Goal: Task Accomplishment & Management: Manage account settings

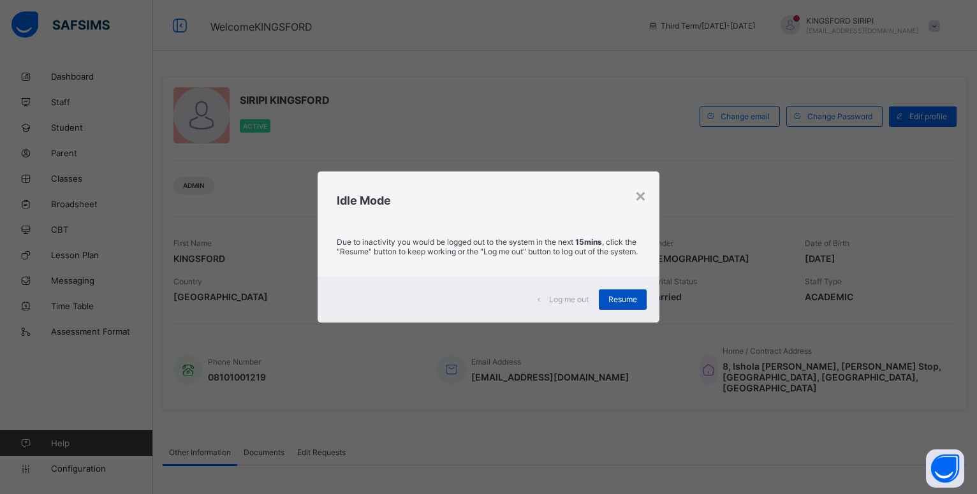
click at [626, 304] on span "Resume" at bounding box center [623, 300] width 29 height 10
click at [618, 304] on span "Resume" at bounding box center [623, 300] width 29 height 10
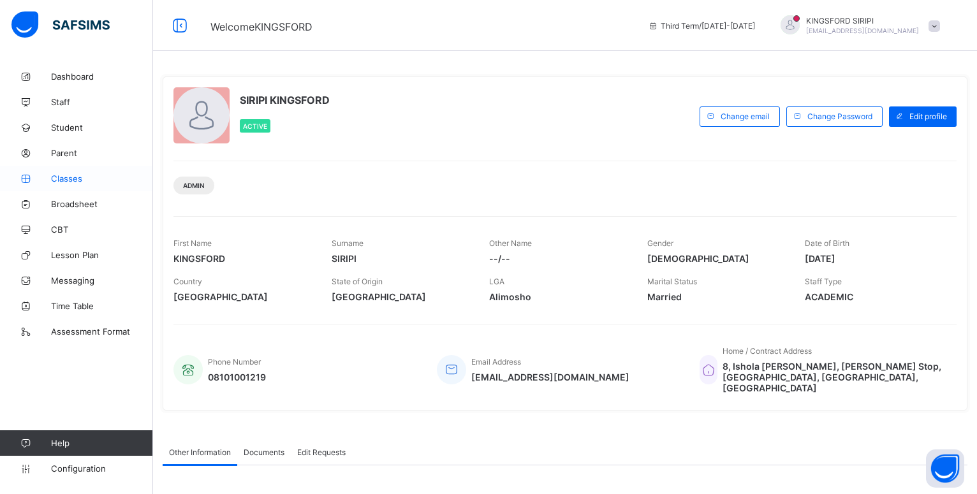
click at [64, 179] on span "Classes" at bounding box center [102, 179] width 102 height 10
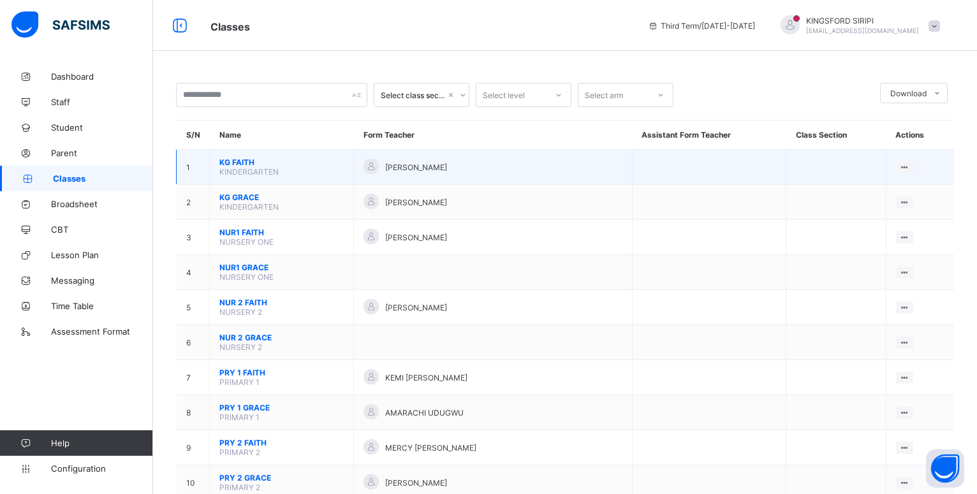
click at [400, 172] on span "[PERSON_NAME]" at bounding box center [416, 168] width 62 height 10
click at [278, 185] on td "KG FAITH KINDERGARTEN" at bounding box center [282, 167] width 144 height 35
click at [274, 177] on span "KINDERGARTEN" at bounding box center [248, 172] width 59 height 10
click at [255, 177] on span "KINDERGARTEN" at bounding box center [248, 172] width 59 height 10
click at [244, 177] on span "KINDERGARTEN" at bounding box center [248, 172] width 59 height 10
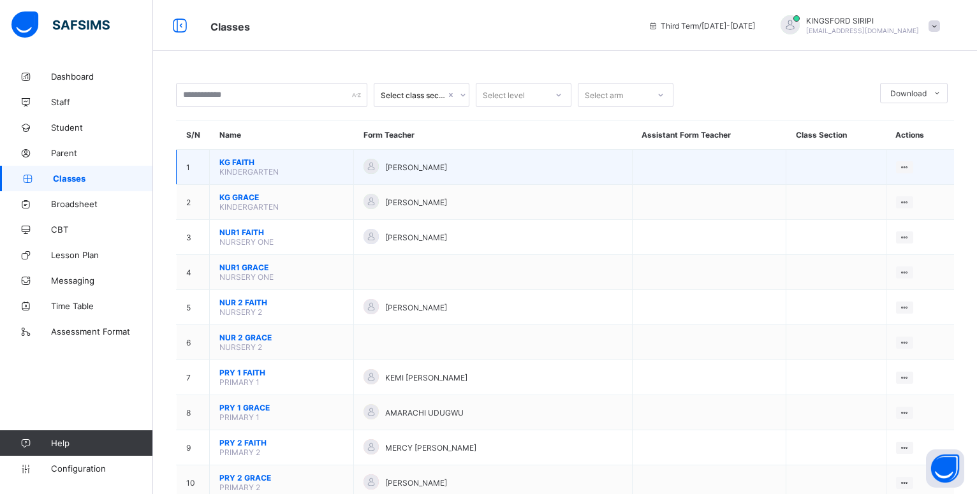
click at [229, 167] on span "KG FAITH" at bounding box center [281, 163] width 124 height 10
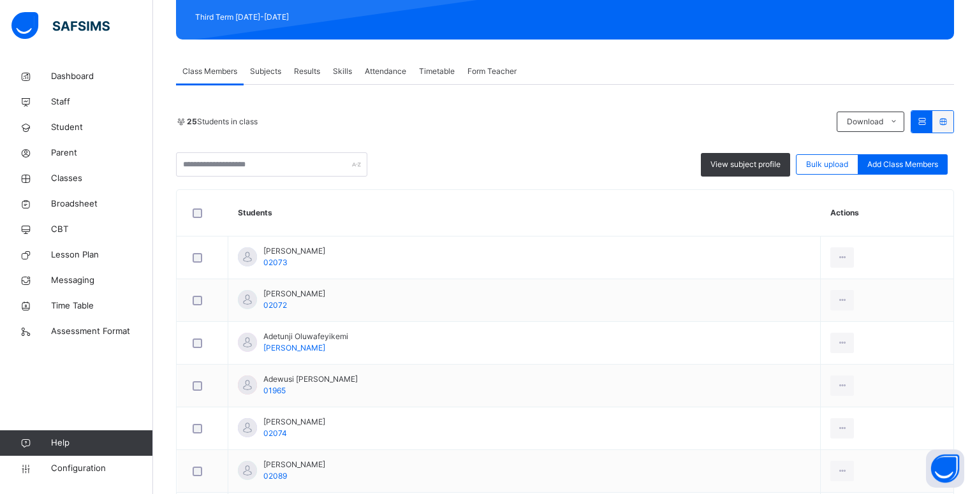
scroll to position [185, 0]
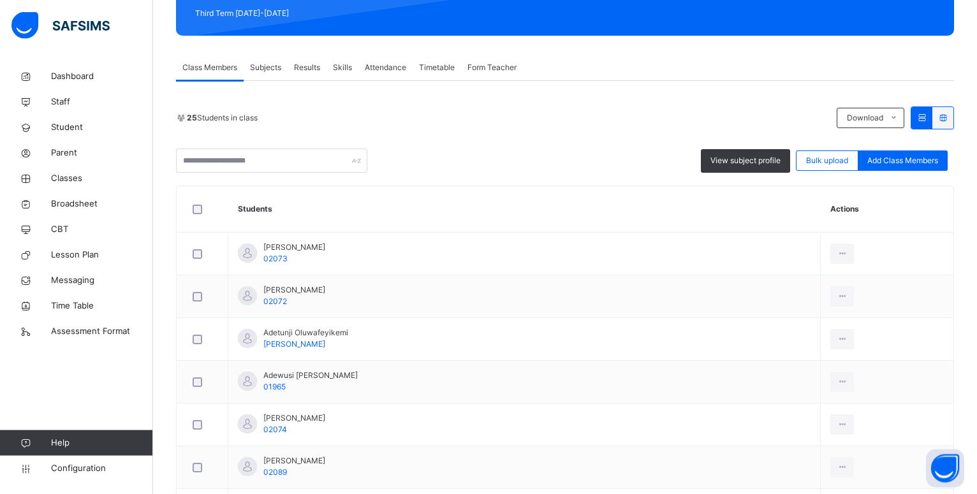
click at [500, 68] on span "Form Teacher" at bounding box center [492, 67] width 49 height 11
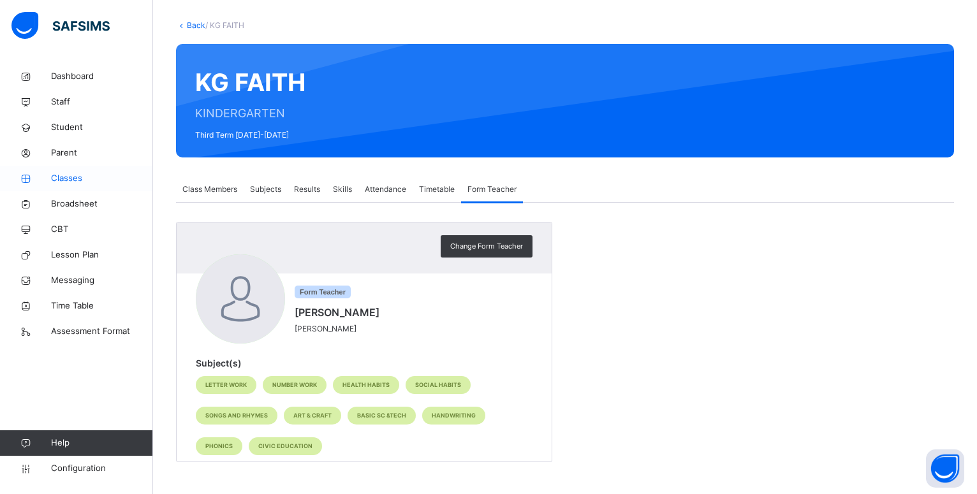
click at [73, 172] on link "Classes" at bounding box center [76, 179] width 153 height 26
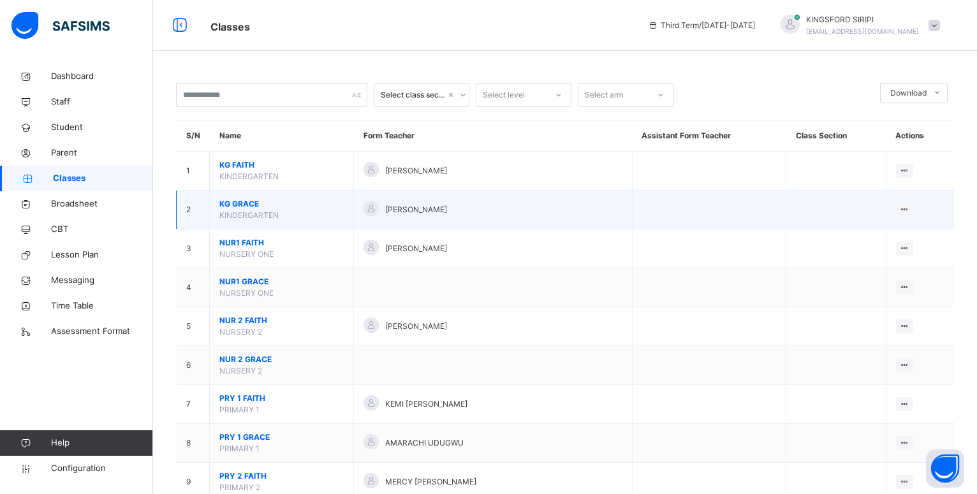
click at [632, 228] on td at bounding box center [709, 210] width 154 height 39
click at [241, 220] on span "KINDERGARTEN" at bounding box center [248, 216] width 59 height 10
click at [238, 210] on span "KG GRACE" at bounding box center [281, 203] width 124 height 11
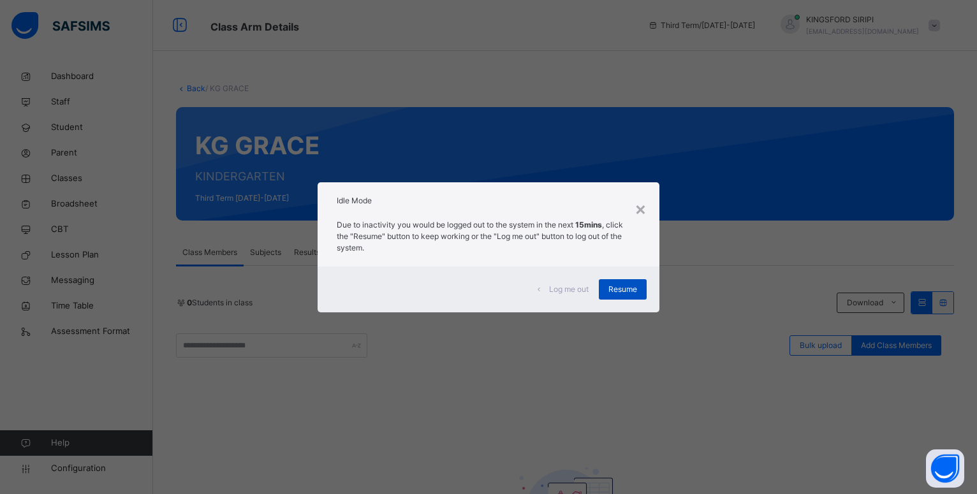
click at [621, 290] on span "Resume" at bounding box center [623, 289] width 29 height 11
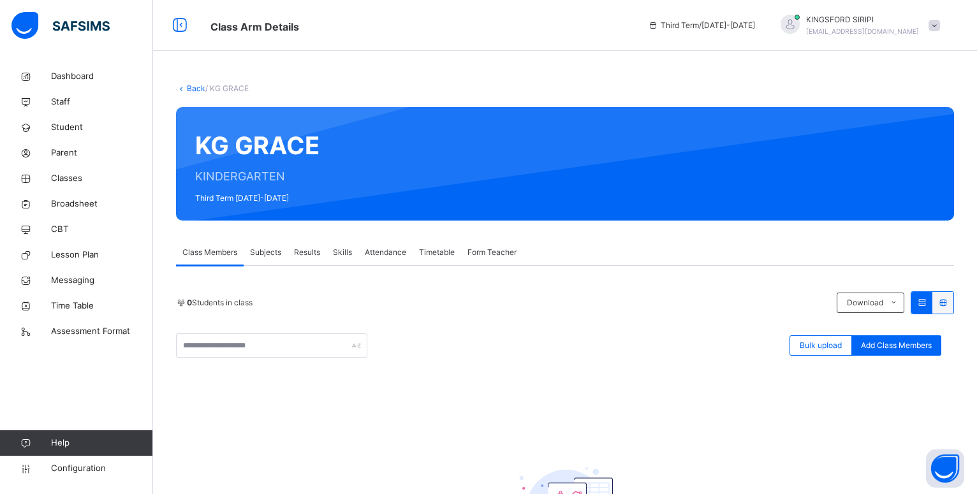
click at [230, 256] on span "Class Members" at bounding box center [209, 252] width 55 height 11
click at [904, 346] on span "Add Class Members" at bounding box center [896, 345] width 71 height 11
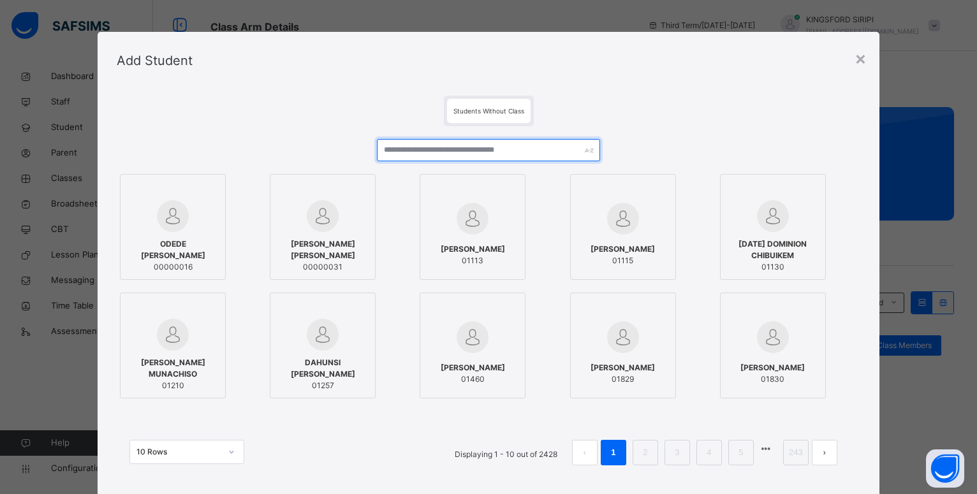
click at [545, 155] on input "text" at bounding box center [488, 150] width 223 height 22
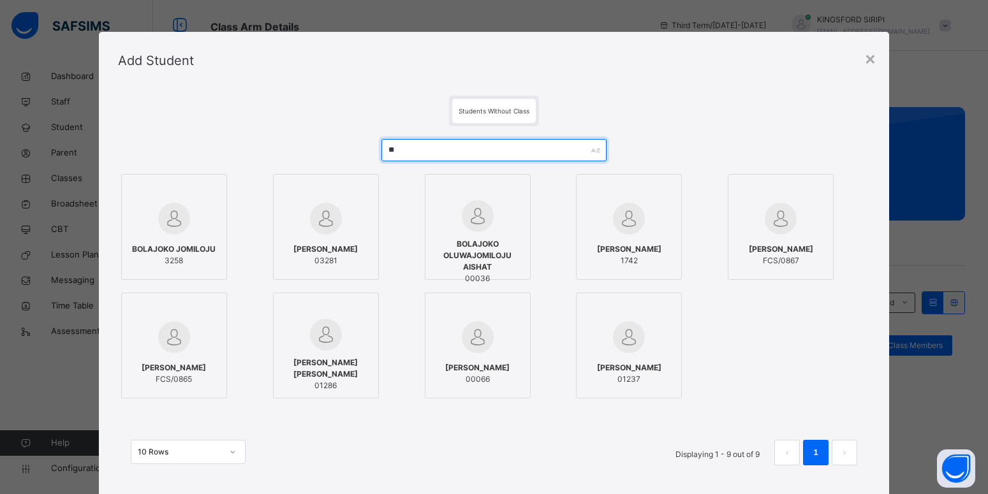
type input "*"
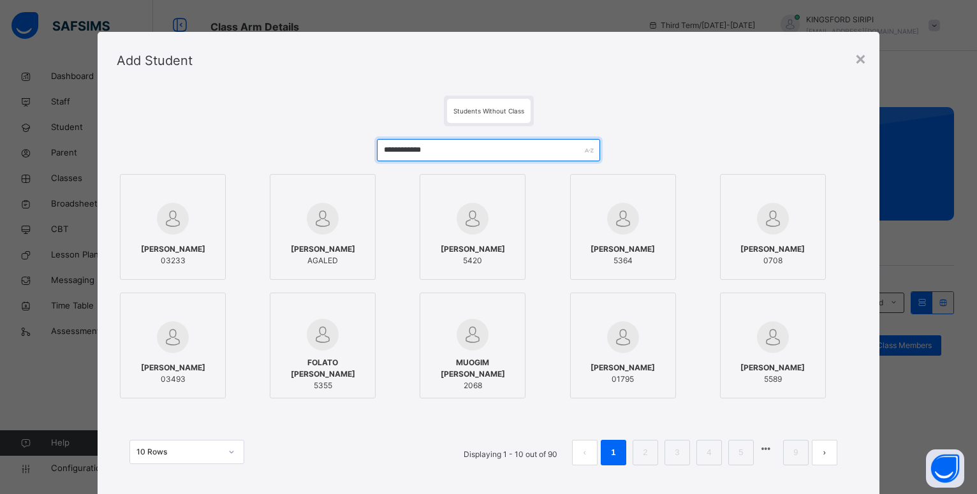
type input "**********"
click at [858, 59] on div "×" at bounding box center [861, 58] width 12 height 27
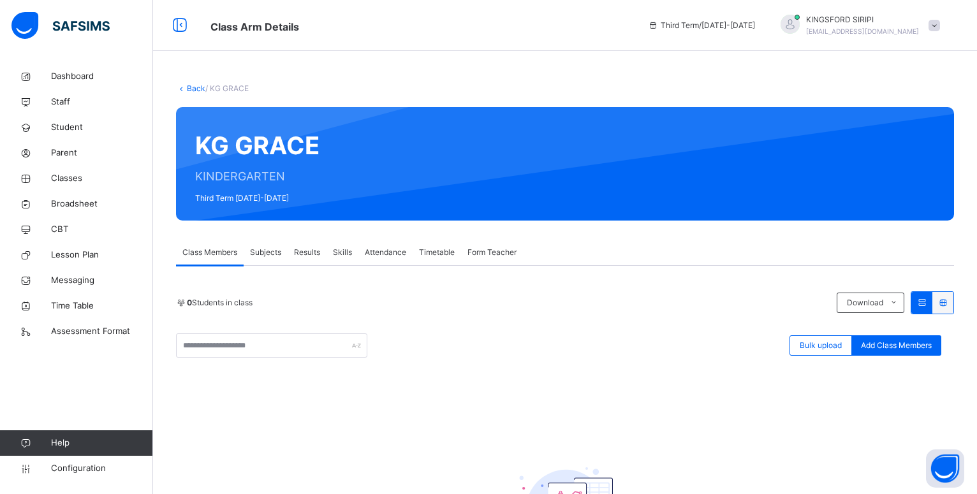
click at [196, 91] on link "Back" at bounding box center [196, 89] width 19 height 10
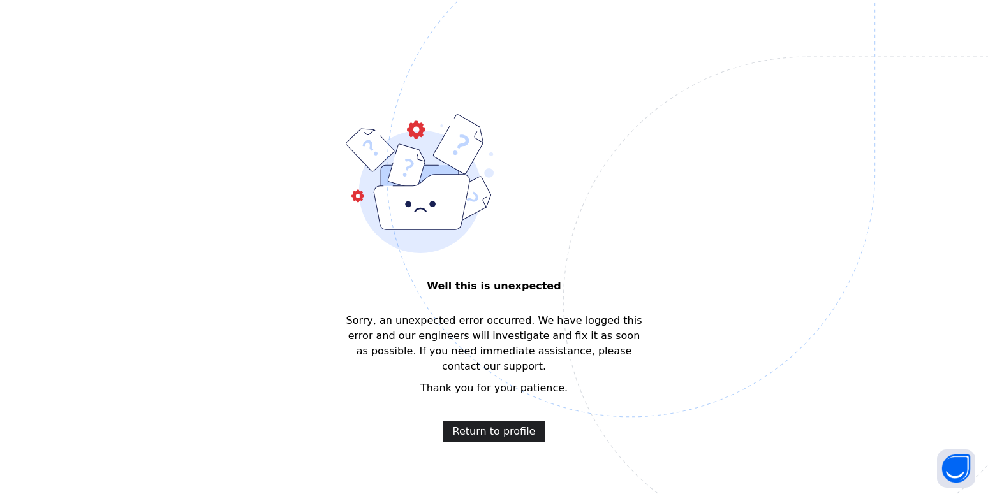
click at [510, 424] on span "Return to profile" at bounding box center [494, 431] width 83 height 15
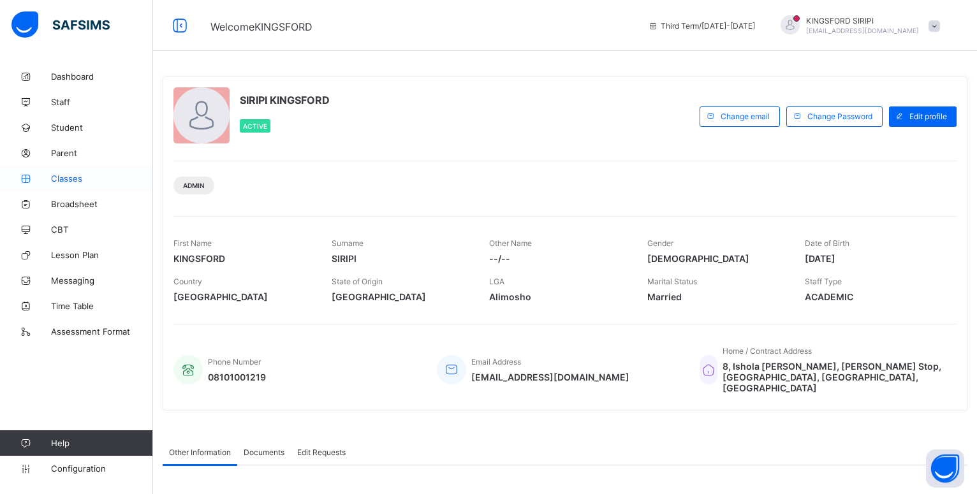
click at [68, 176] on span "Classes" at bounding box center [102, 179] width 102 height 10
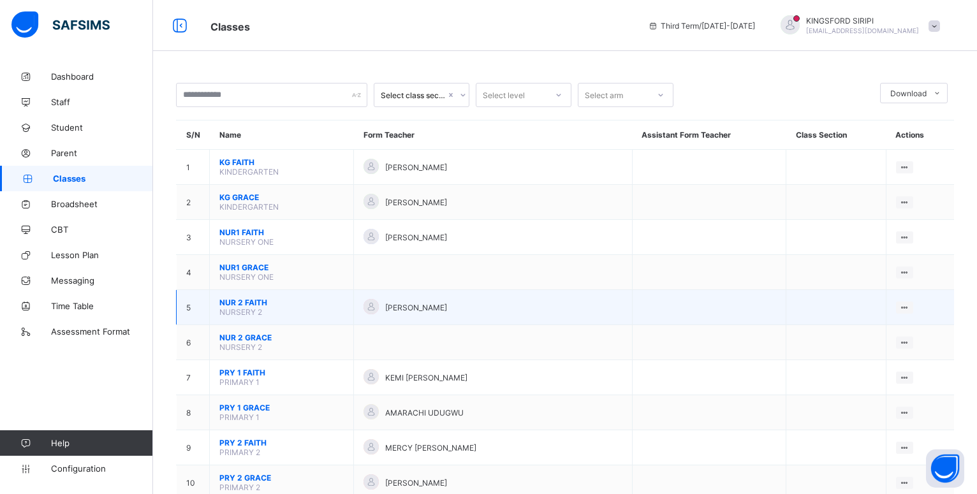
click at [313, 317] on td "NUR 2 FAITH NURSERY 2" at bounding box center [282, 307] width 144 height 35
click at [262, 308] on span "NUR 2 FAITH" at bounding box center [281, 303] width 124 height 10
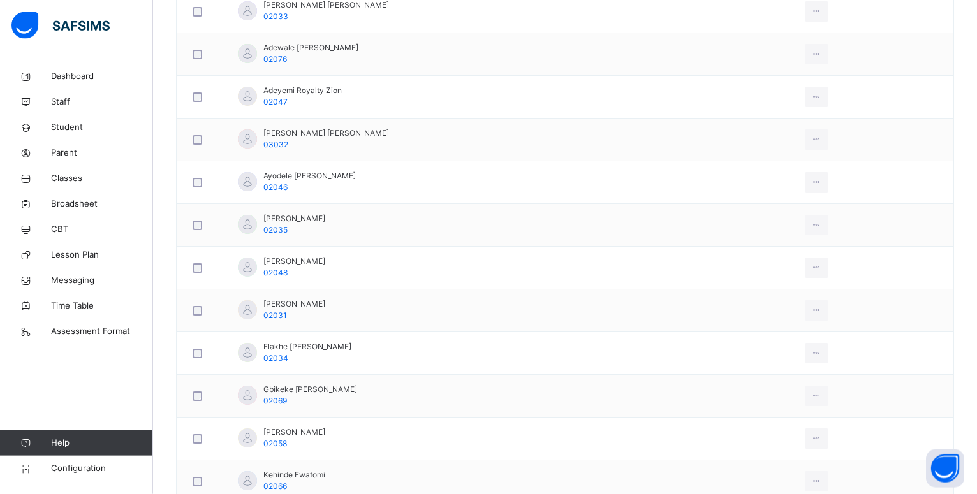
scroll to position [438, 0]
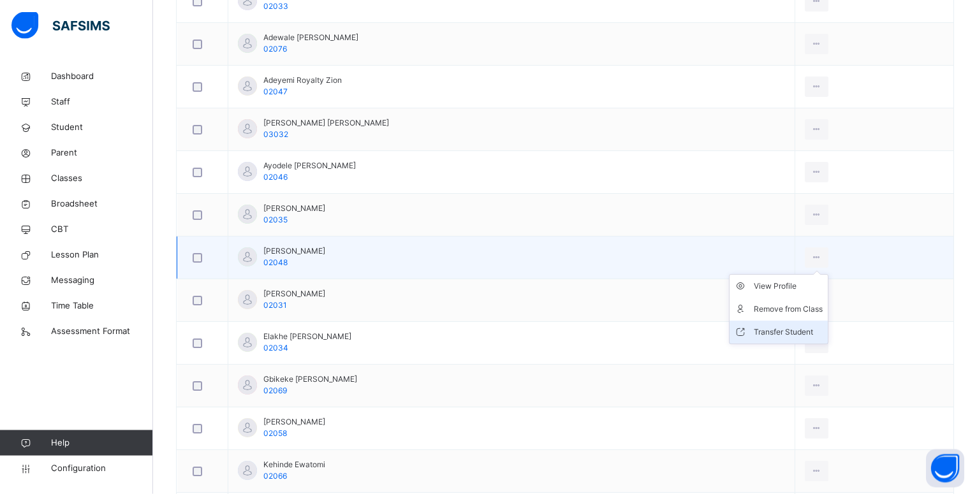
click at [783, 331] on div "Transfer Student" at bounding box center [788, 332] width 69 height 13
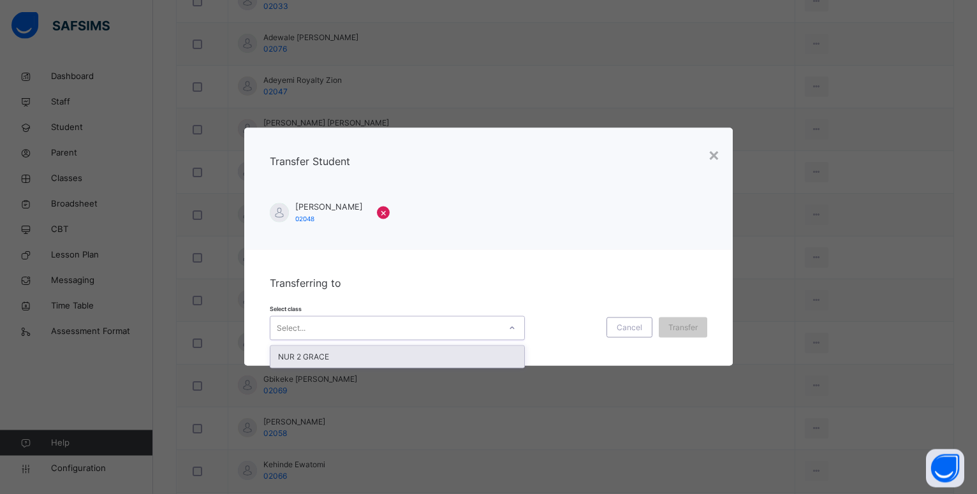
click at [332, 328] on div "Select..." at bounding box center [386, 329] width 230 height 20
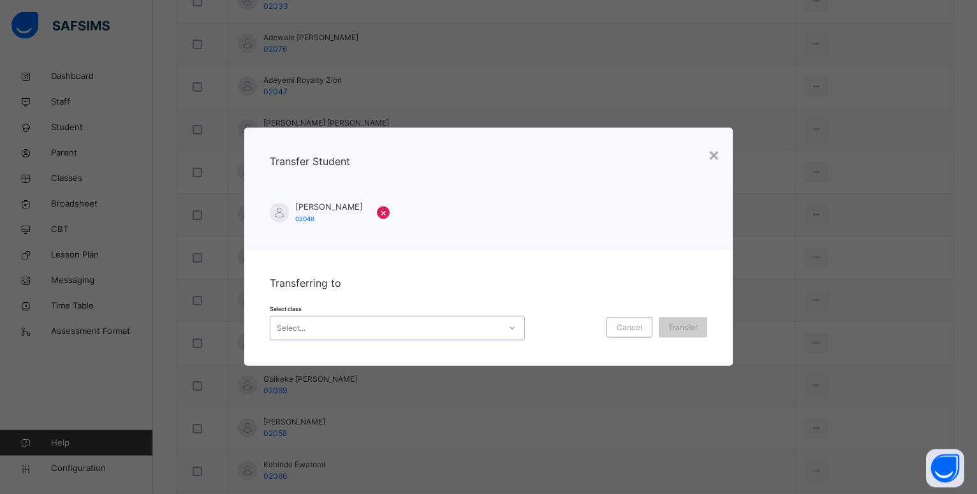
click at [319, 327] on div "Select..." at bounding box center [386, 329] width 230 height 20
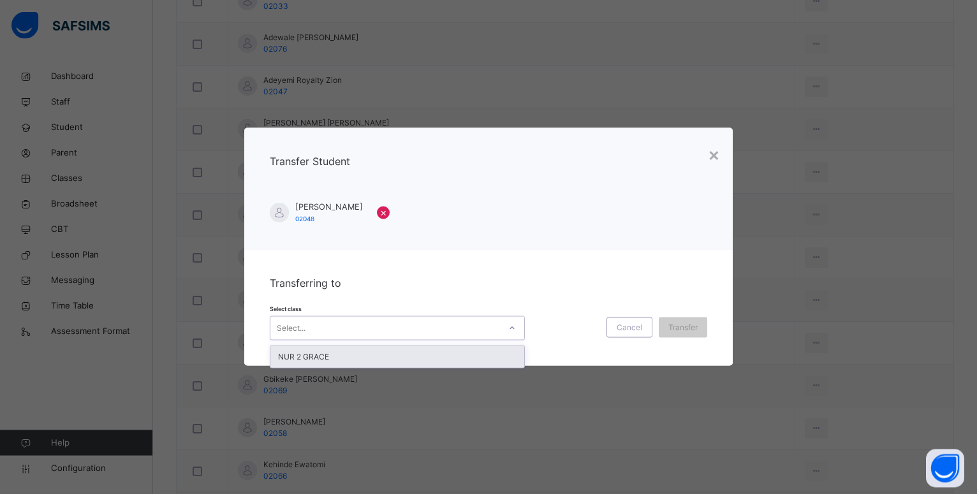
click at [319, 327] on div "Select..." at bounding box center [386, 329] width 230 height 20
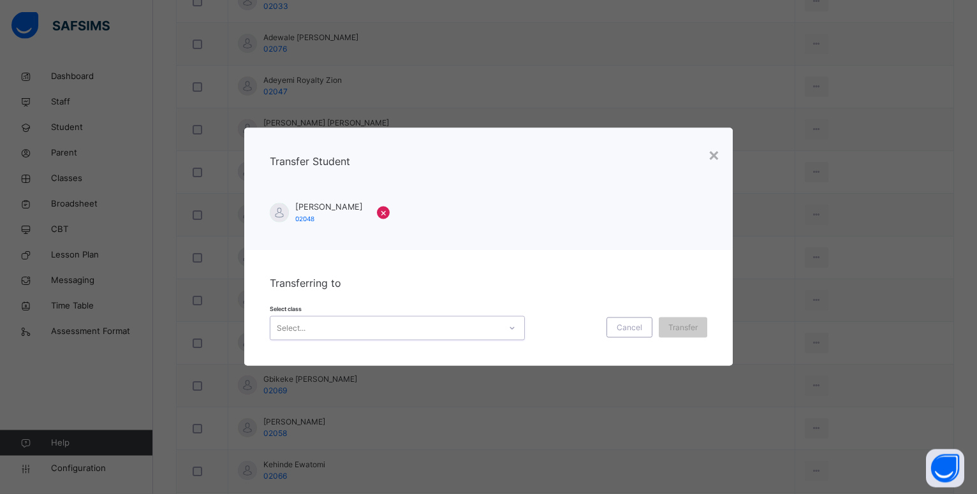
click at [319, 327] on div "Select..." at bounding box center [386, 329] width 230 height 20
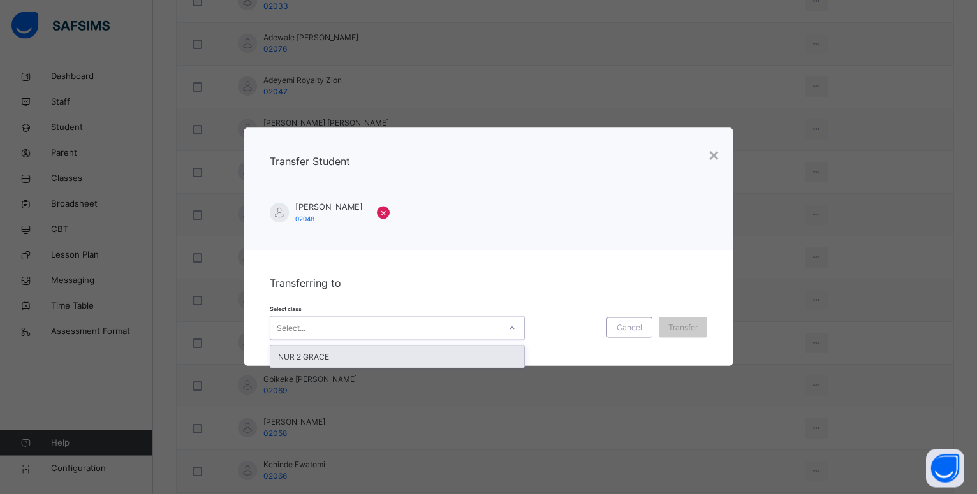
click at [318, 327] on div "Select..." at bounding box center [386, 329] width 230 height 20
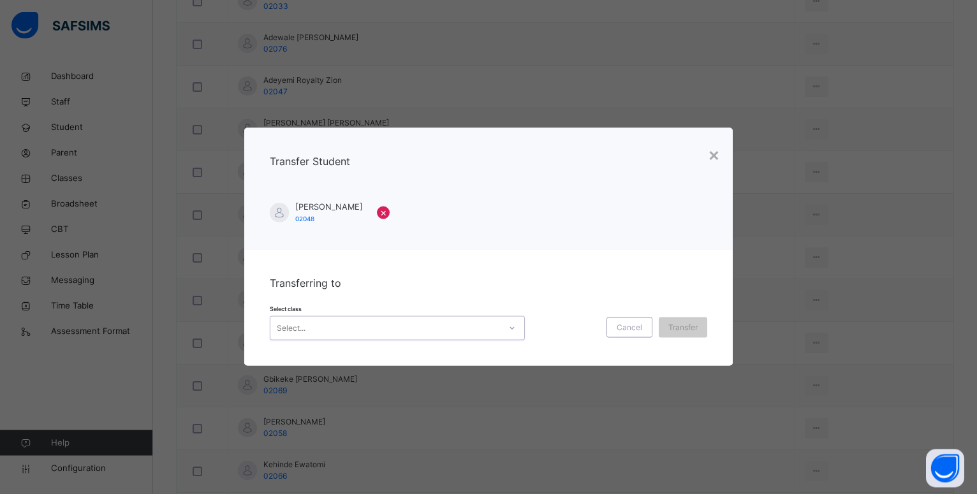
click at [318, 327] on div "Select..." at bounding box center [386, 329] width 230 height 20
click at [692, 334] on div "Transfer" at bounding box center [683, 328] width 48 height 20
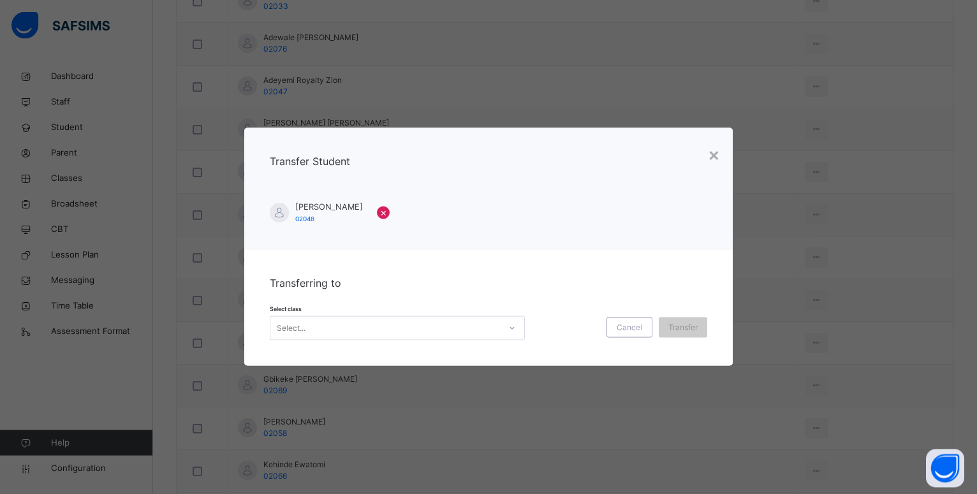
click at [392, 334] on div "Select..." at bounding box center [386, 329] width 230 height 20
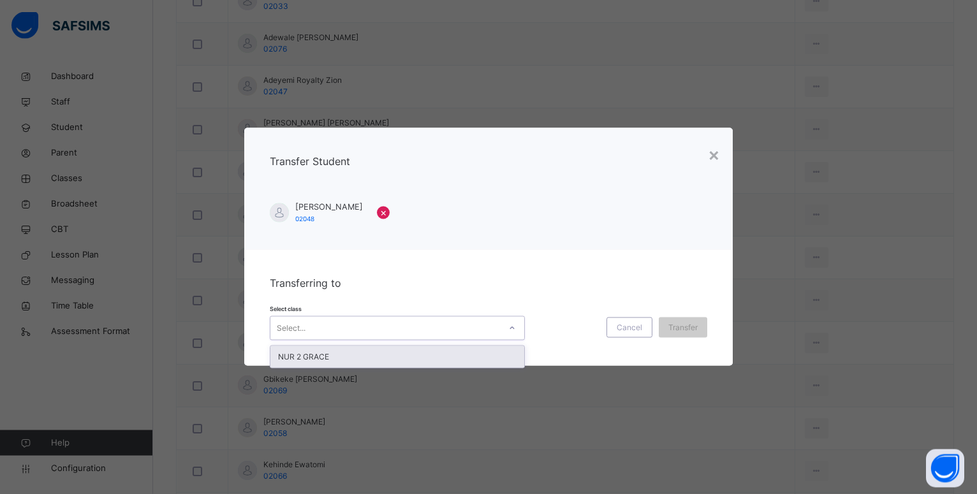
click at [317, 362] on div "NUR 2 GRACE" at bounding box center [398, 357] width 254 height 22
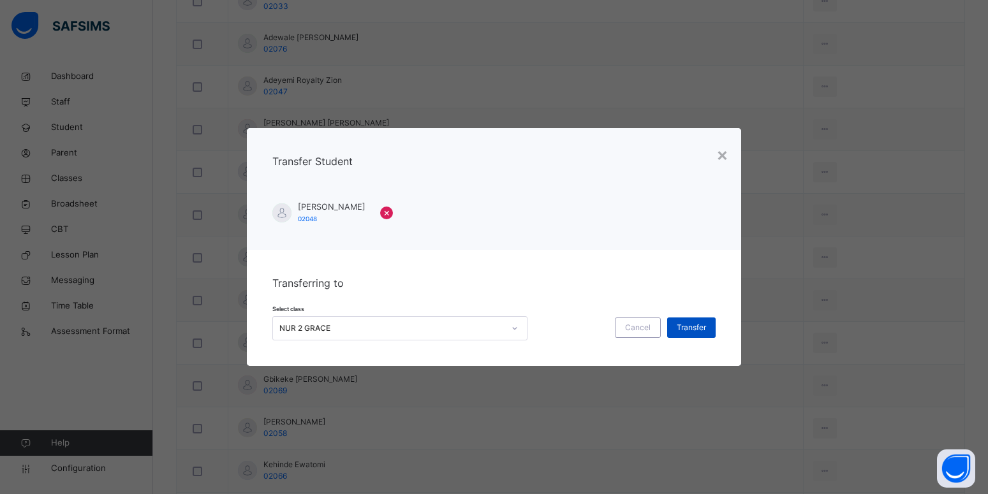
click at [686, 329] on span "Transfer" at bounding box center [691, 327] width 29 height 11
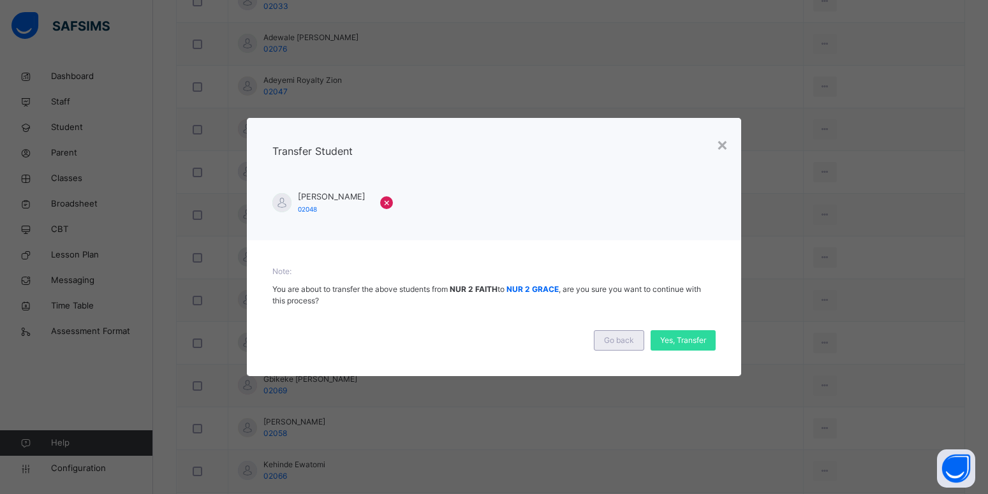
click at [608, 339] on span "Go back" at bounding box center [619, 340] width 30 height 11
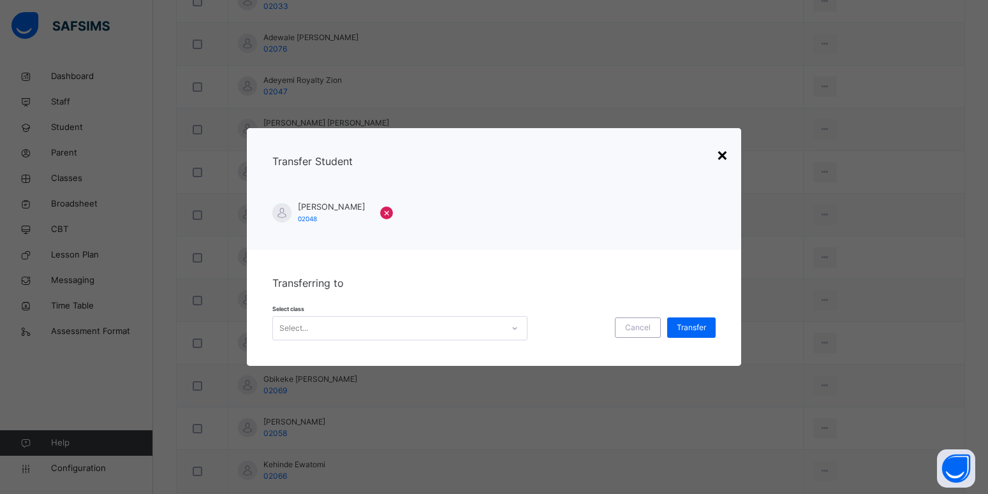
click at [722, 155] on div "×" at bounding box center [722, 154] width 12 height 27
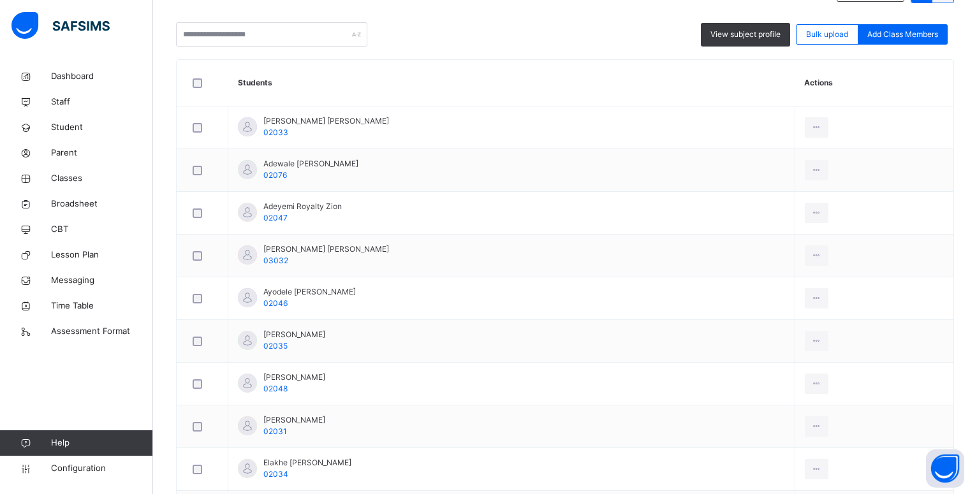
scroll to position [318, 0]
